Goal: Task Accomplishment & Management: Manage account settings

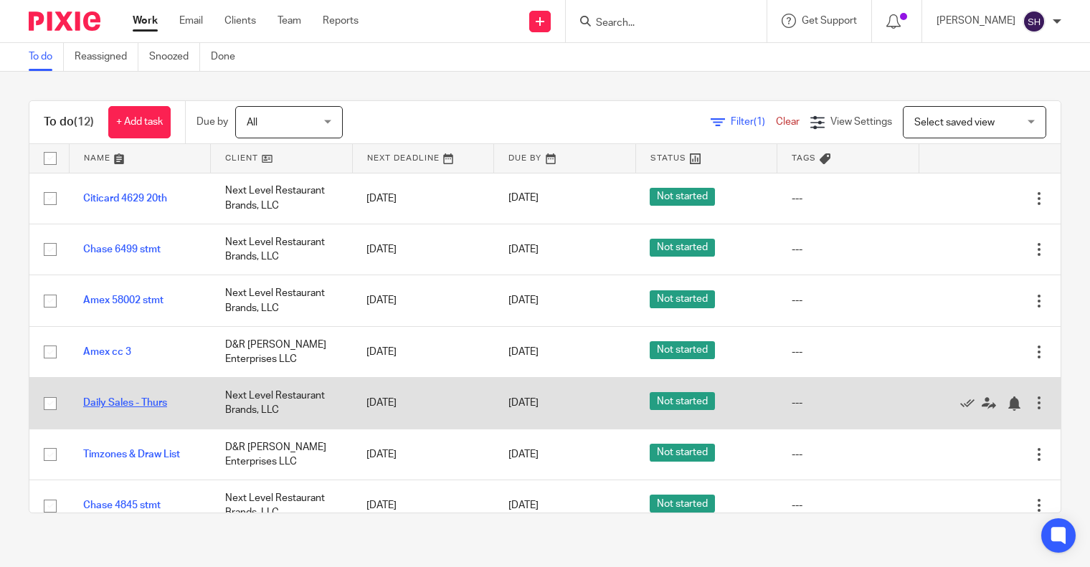
click at [123, 400] on link "Daily Sales - Thurs" at bounding box center [125, 403] width 84 height 10
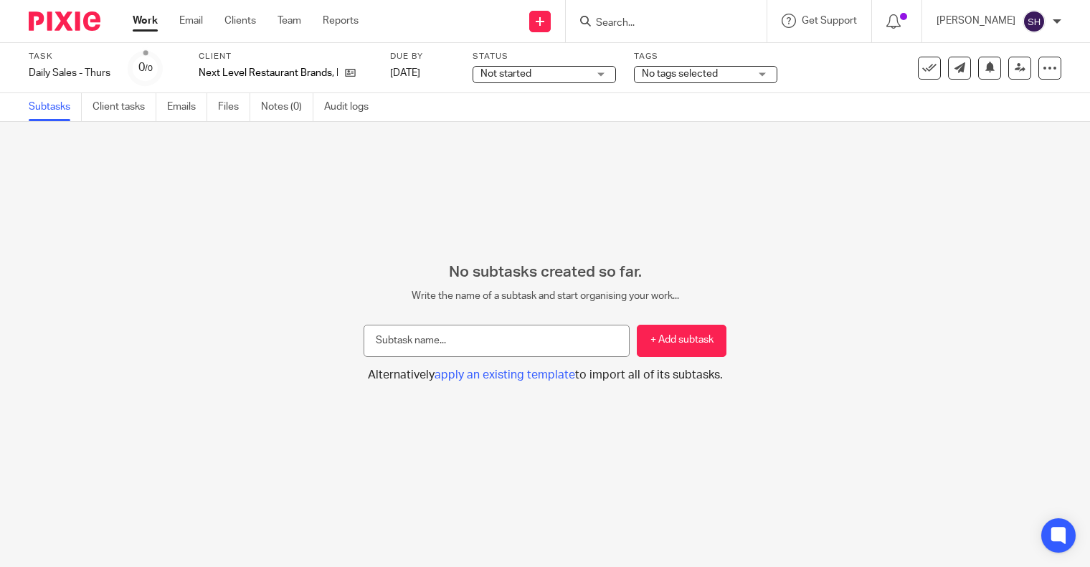
click at [1043, 69] on icon at bounding box center [1050, 68] width 14 height 14
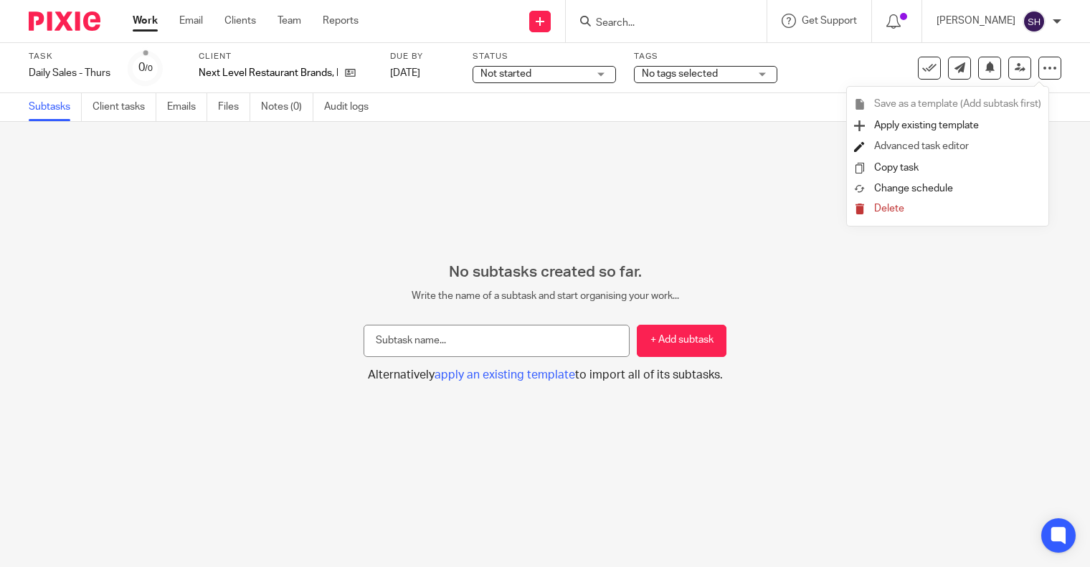
drag, startPoint x: 934, startPoint y: 144, endPoint x: 866, endPoint y: 147, distance: 67.5
click at [935, 144] on link "Advanced task editor" at bounding box center [921, 146] width 95 height 10
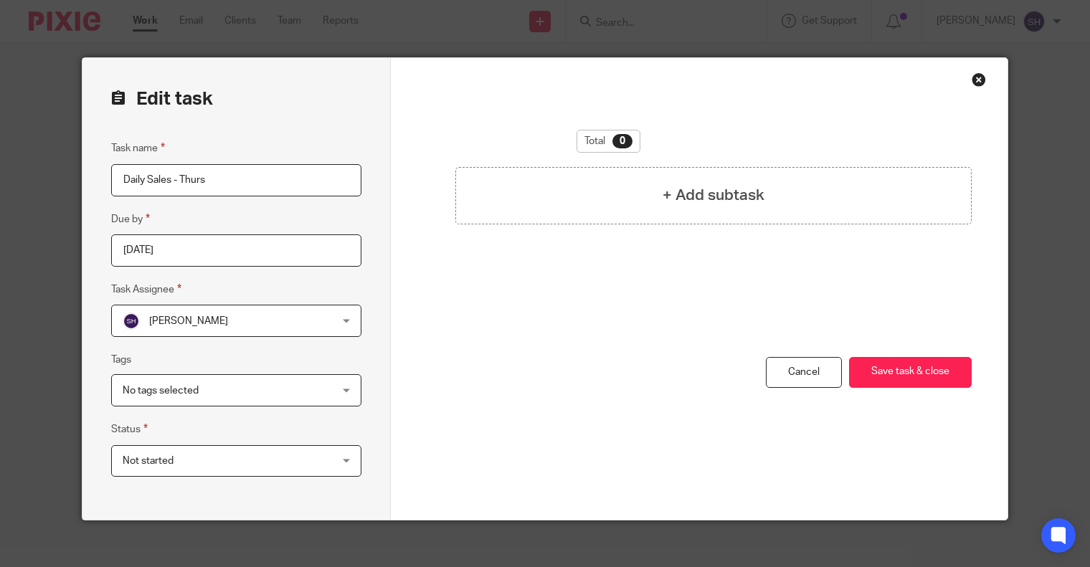
click at [250, 253] on input "[DATE]" at bounding box center [236, 251] width 250 height 32
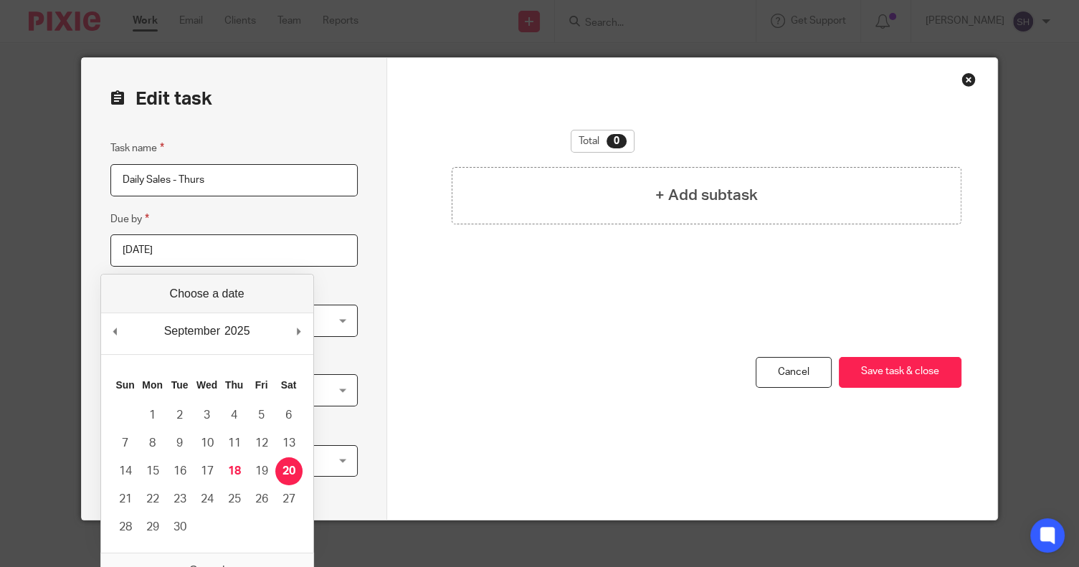
type input "[DATE]"
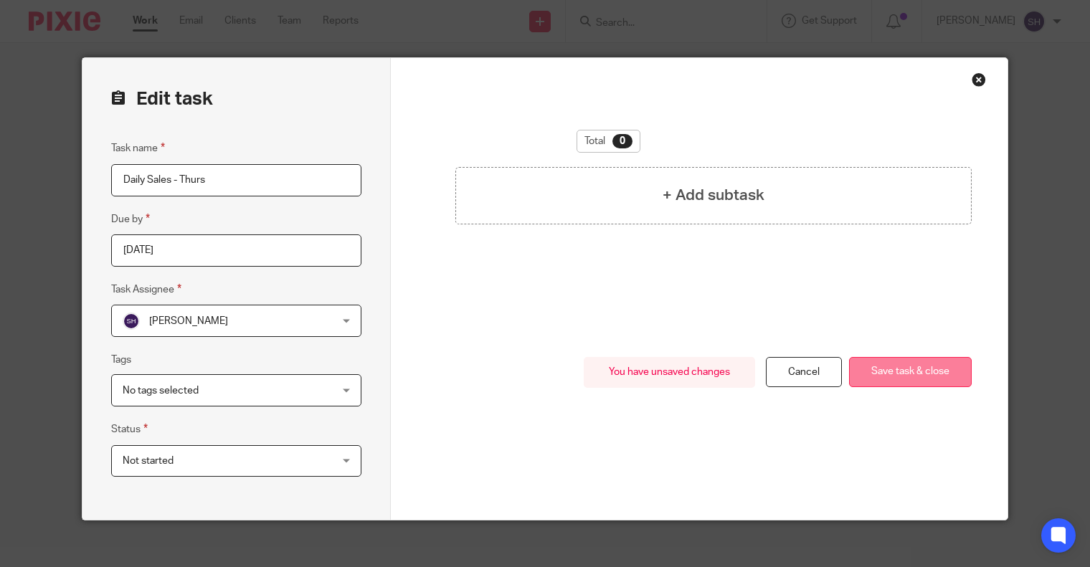
click at [881, 373] on button "Save task & close" at bounding box center [910, 372] width 123 height 31
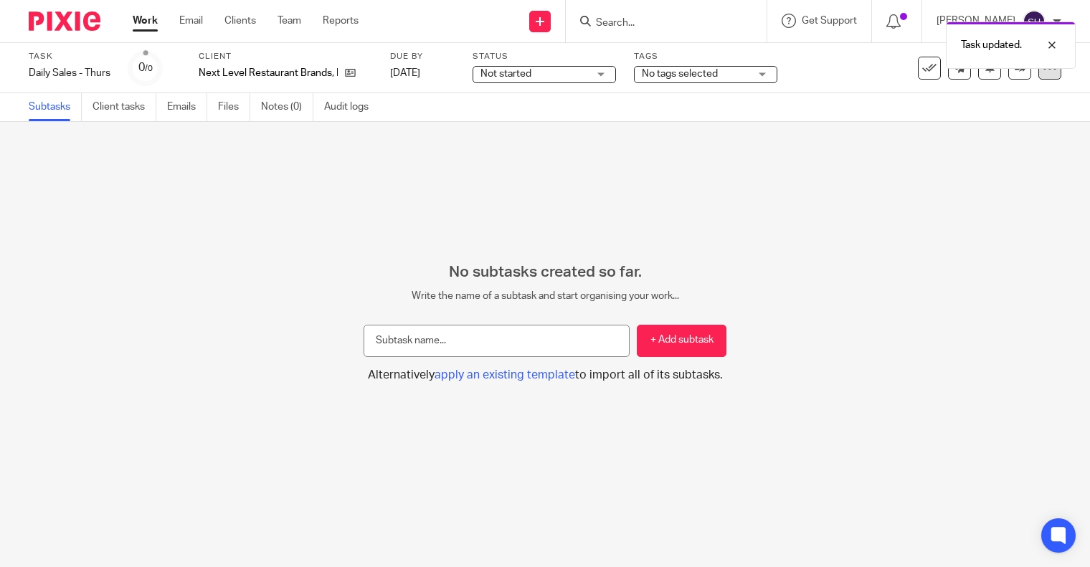
click at [1044, 71] on icon at bounding box center [1050, 68] width 14 height 14
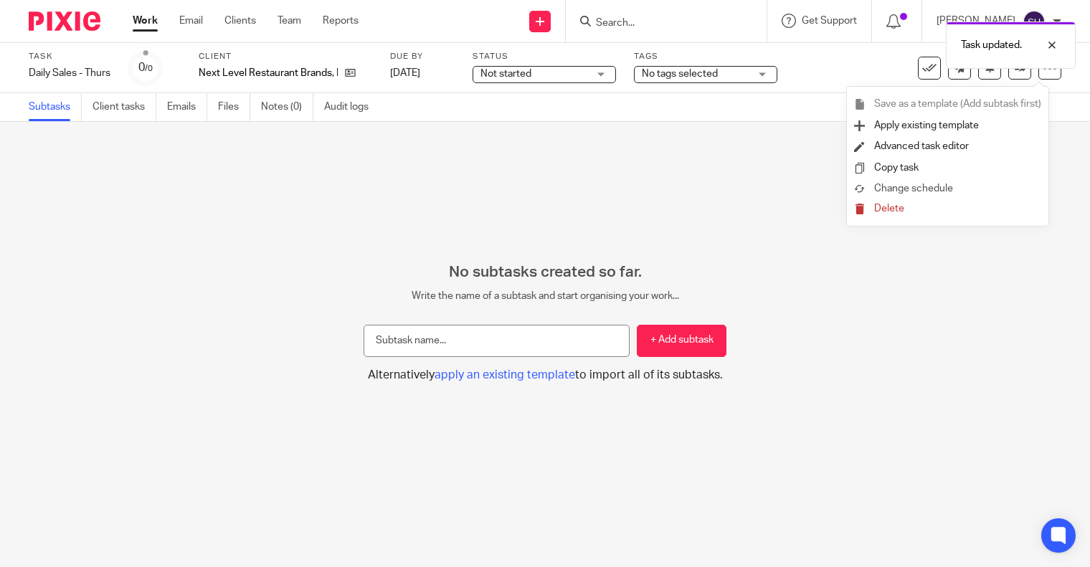
click at [962, 179] on li "Change schedule" at bounding box center [947, 190] width 187 height 22
click at [937, 189] on span "Change schedule" at bounding box center [913, 189] width 79 height 10
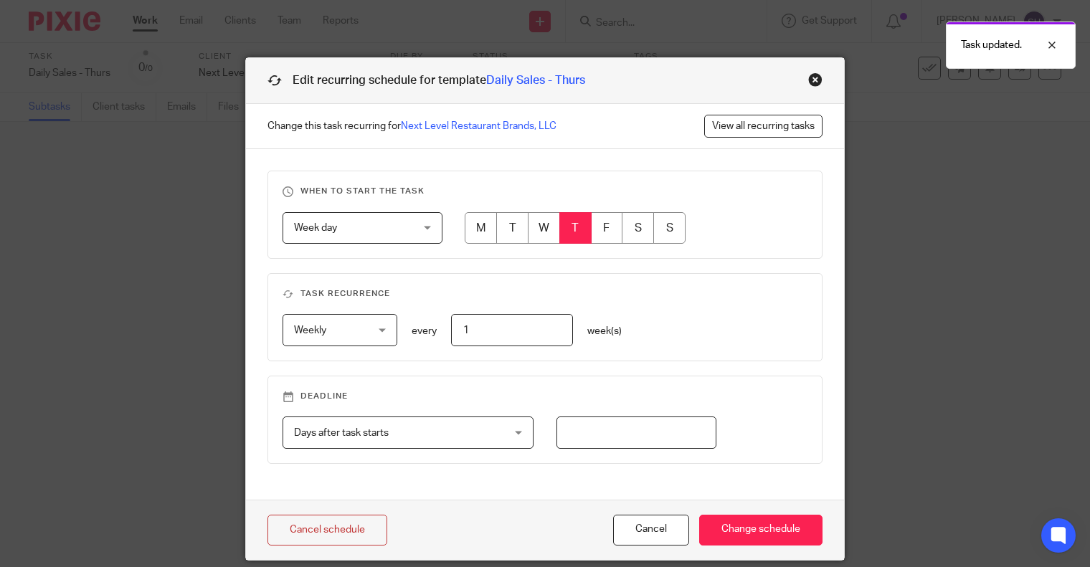
click at [625, 432] on input "number" at bounding box center [637, 433] width 160 height 32
type input "1"
click at [755, 536] on input "Change schedule" at bounding box center [760, 530] width 123 height 31
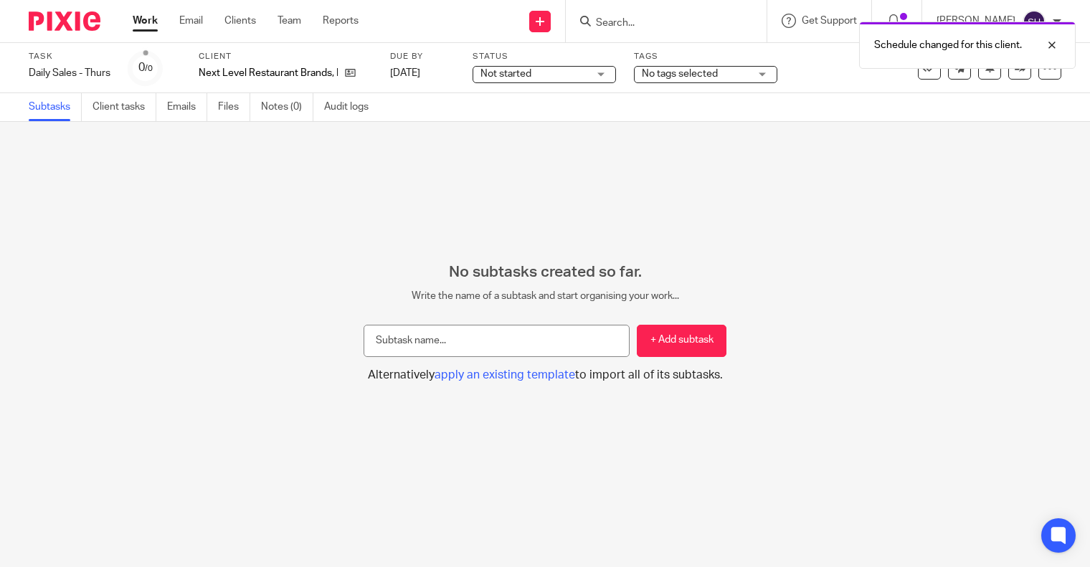
click at [147, 22] on link "Work" at bounding box center [145, 21] width 25 height 14
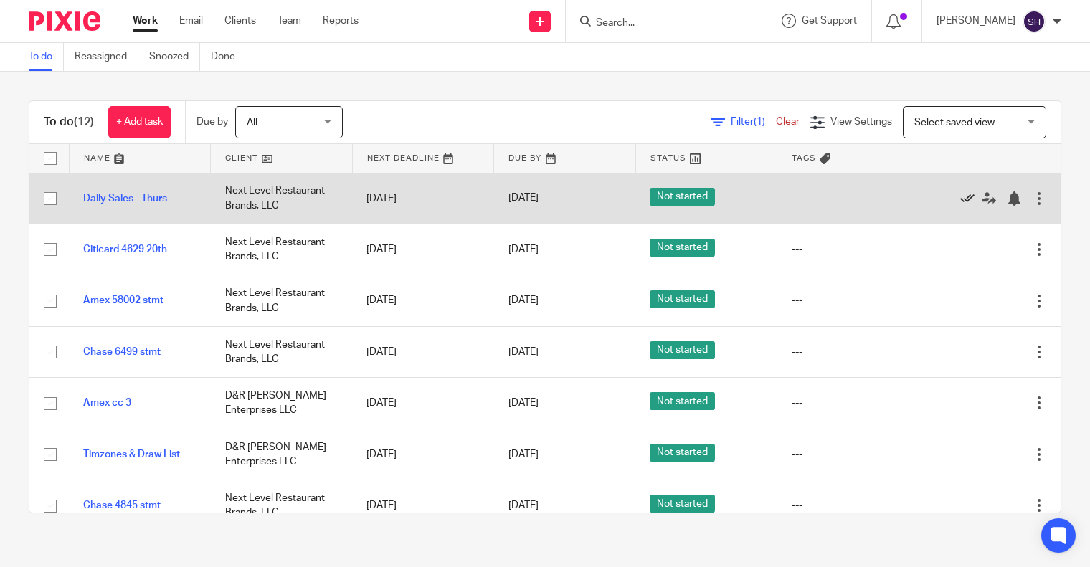
click at [960, 197] on icon at bounding box center [967, 198] width 14 height 14
